Goal: Information Seeking & Learning: Find specific fact

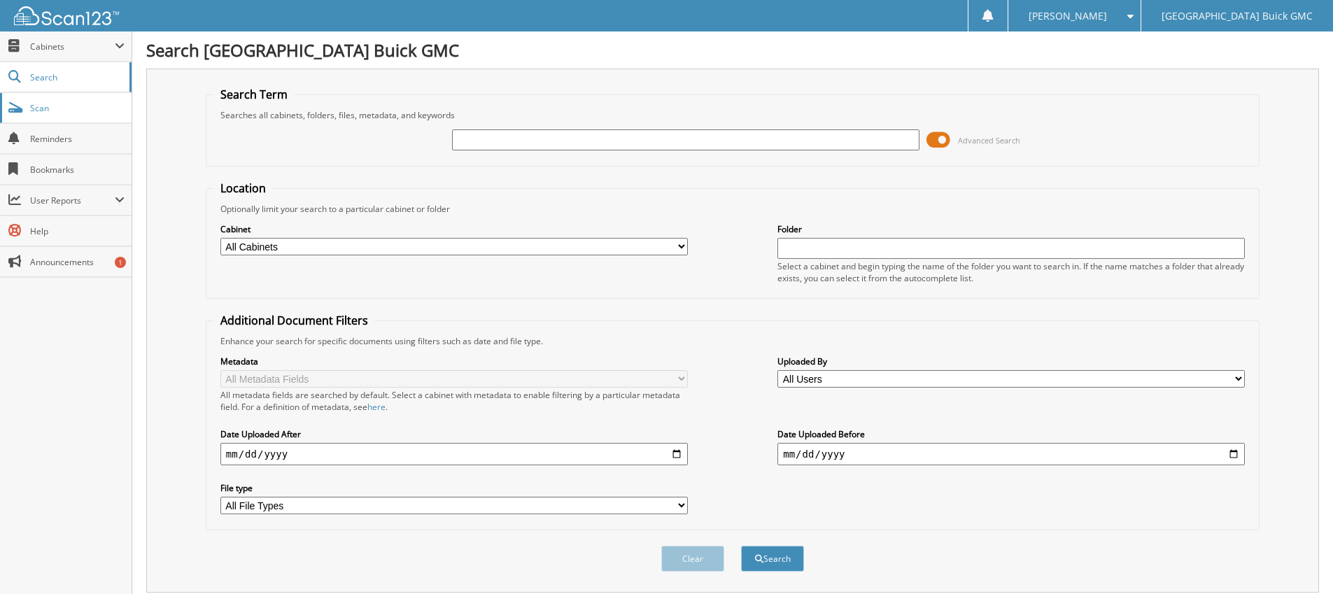
click at [50, 103] on span "Scan" at bounding box center [77, 108] width 94 height 12
click at [465, 142] on input "text" at bounding box center [685, 139] width 467 height 21
type input "lb068140"
click at [741, 546] on button "Search" at bounding box center [772, 559] width 63 height 26
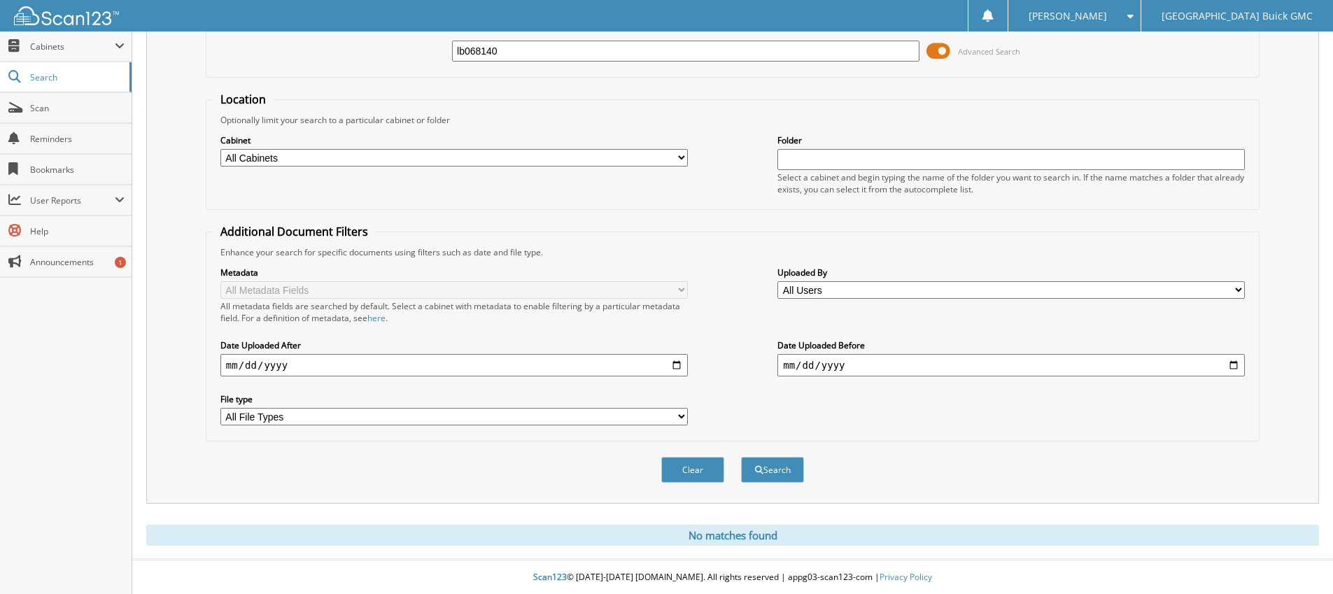
scroll to position [90, 0]
click at [783, 480] on button "Search" at bounding box center [772, 469] width 63 height 26
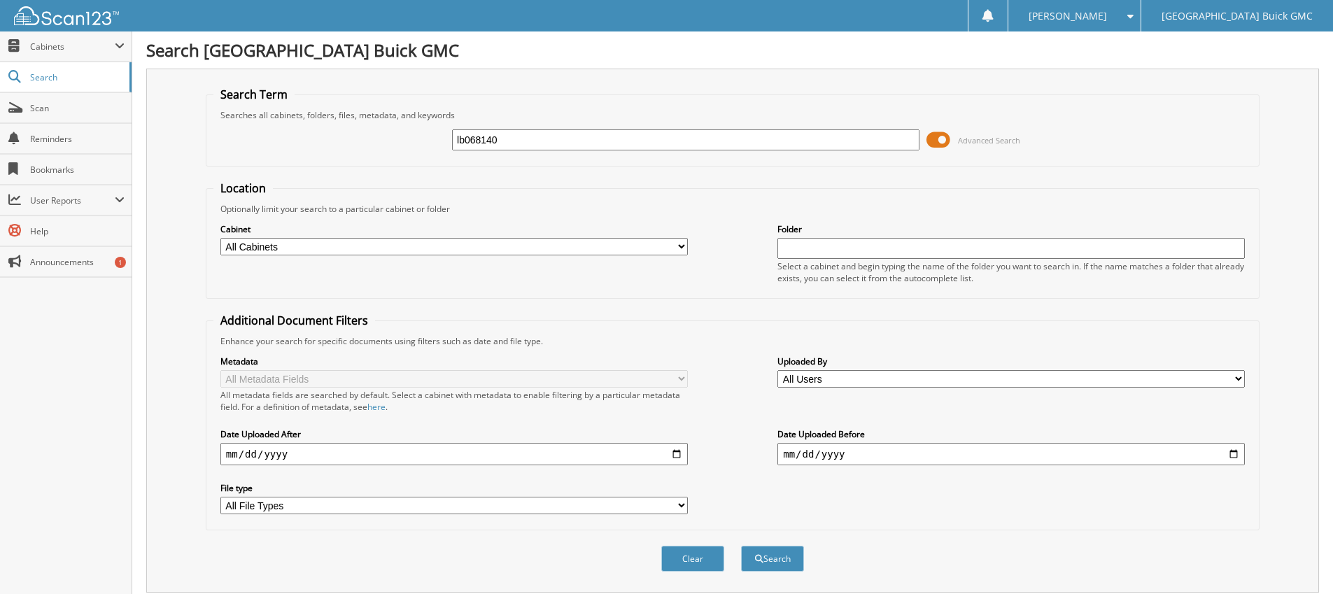
click at [516, 143] on input "lb068140" at bounding box center [685, 139] width 467 height 21
